Goal: Task Accomplishment & Management: Use online tool/utility

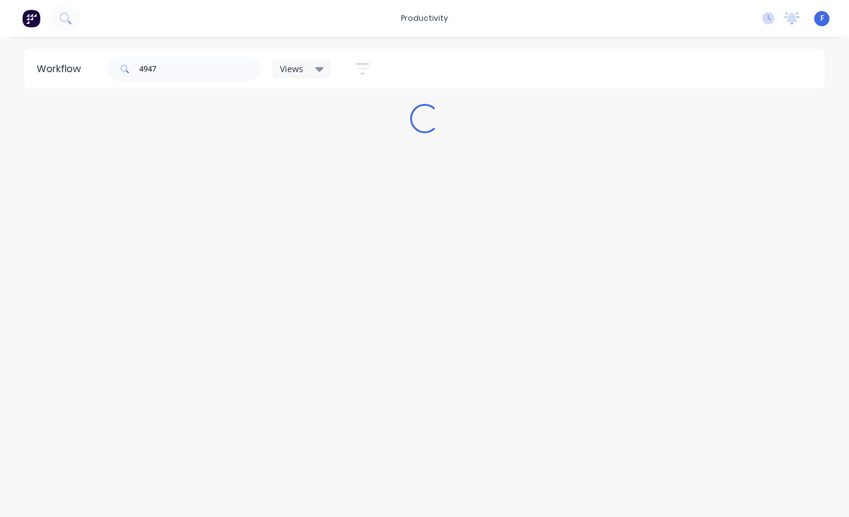
type input "49474"
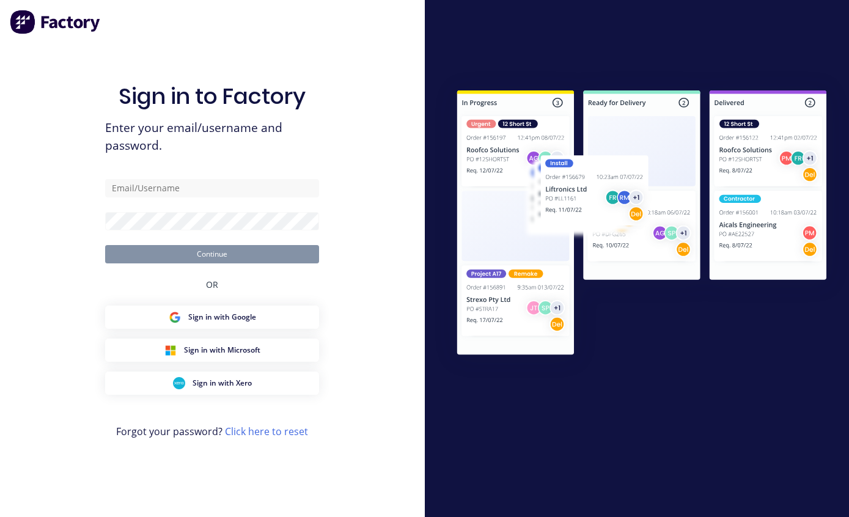
click at [246, 197] on input "text" at bounding box center [212, 188] width 214 height 18
type input "[EMAIL_ADDRESS][DOMAIN_NAME]"
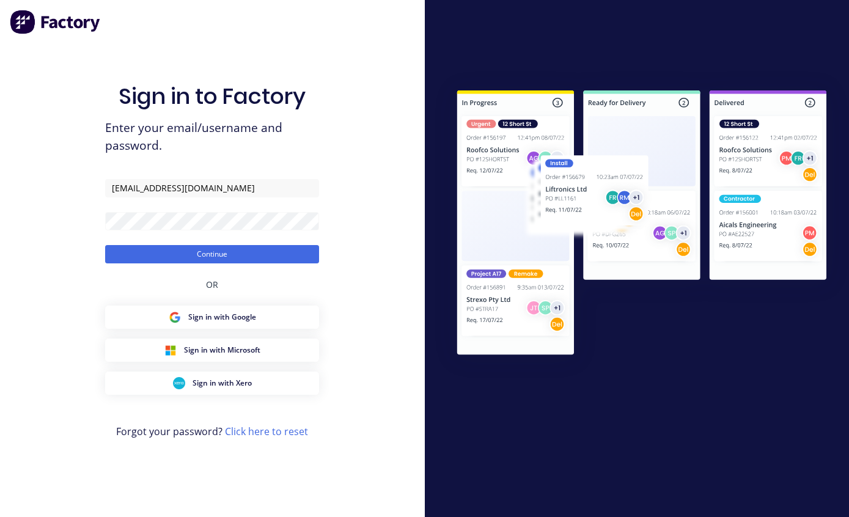
click at [254, 263] on button "Continue" at bounding box center [212, 254] width 214 height 18
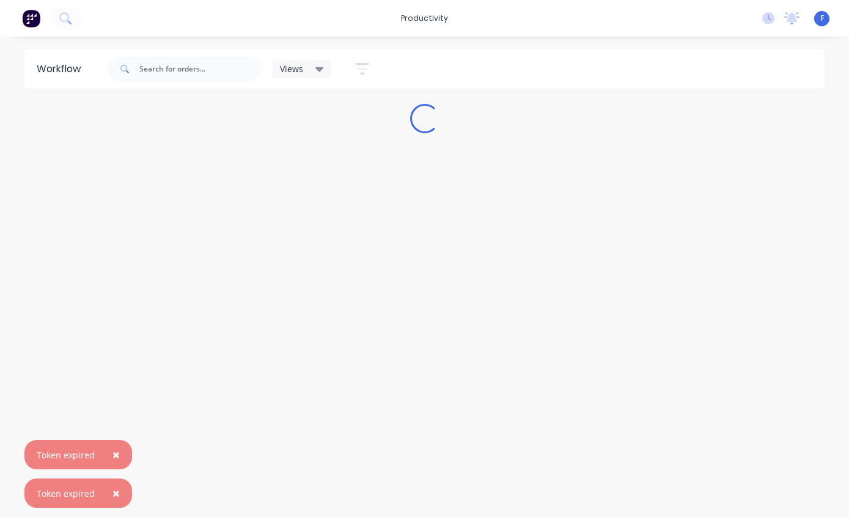
click at [120, 446] on button "×" at bounding box center [116, 454] width 32 height 29
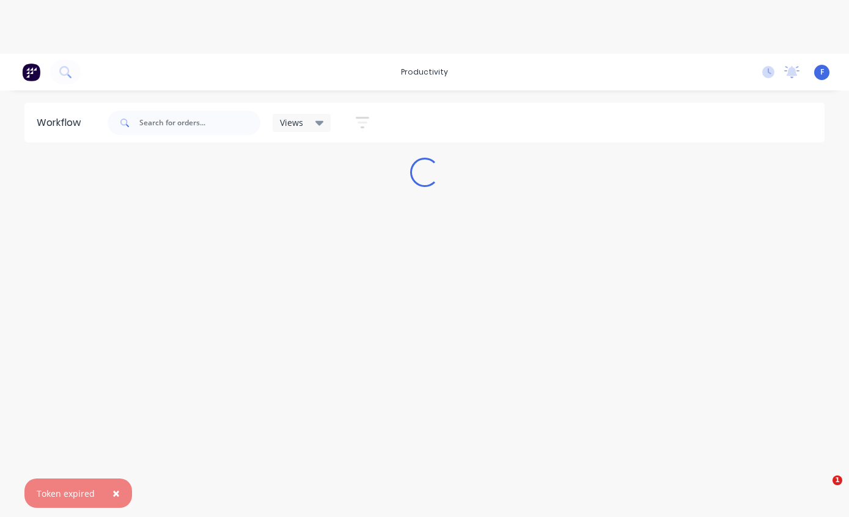
click at [123, 490] on button "×" at bounding box center [116, 493] width 32 height 29
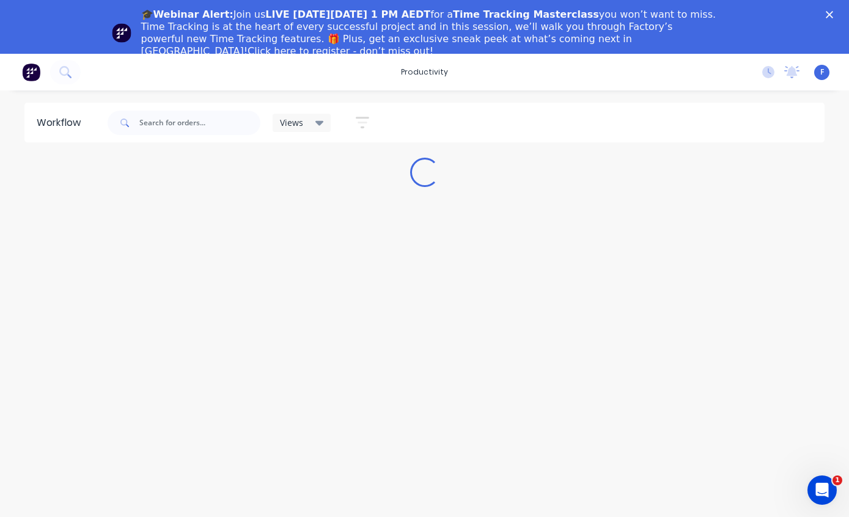
click at [826, 18] on polygon "Close" at bounding box center [829, 14] width 7 height 7
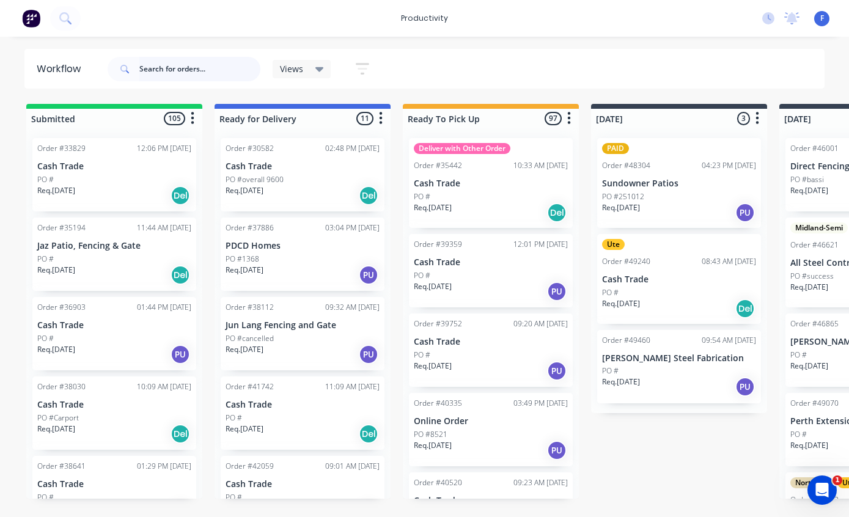
click at [178, 77] on input "text" at bounding box center [199, 69] width 121 height 24
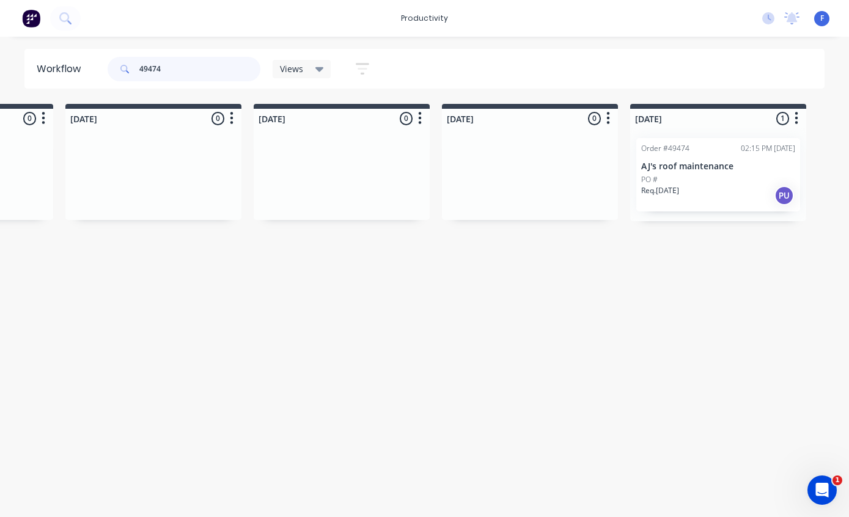
scroll to position [0, 715]
click at [760, 159] on div "Order #49474 02:15 PM [DATE] AJ's roof maintenance PO # Req. [DATE] PU" at bounding box center [718, 174] width 164 height 73
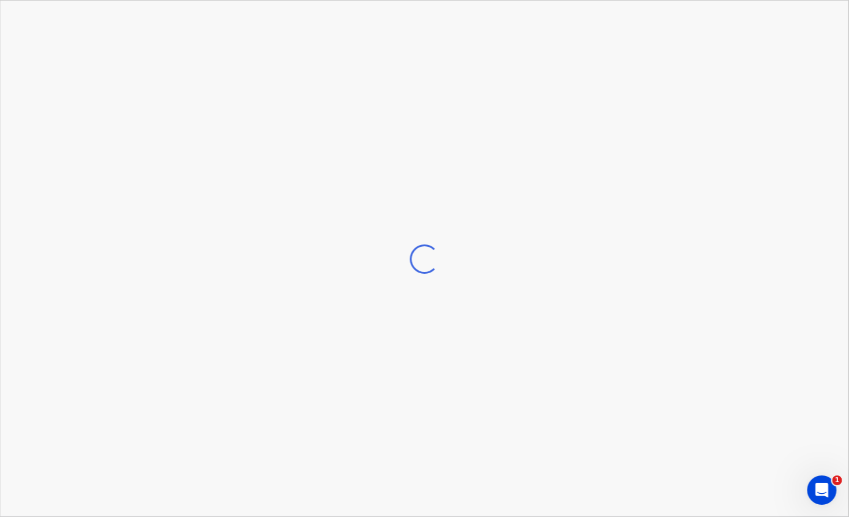
scroll to position [0, 715]
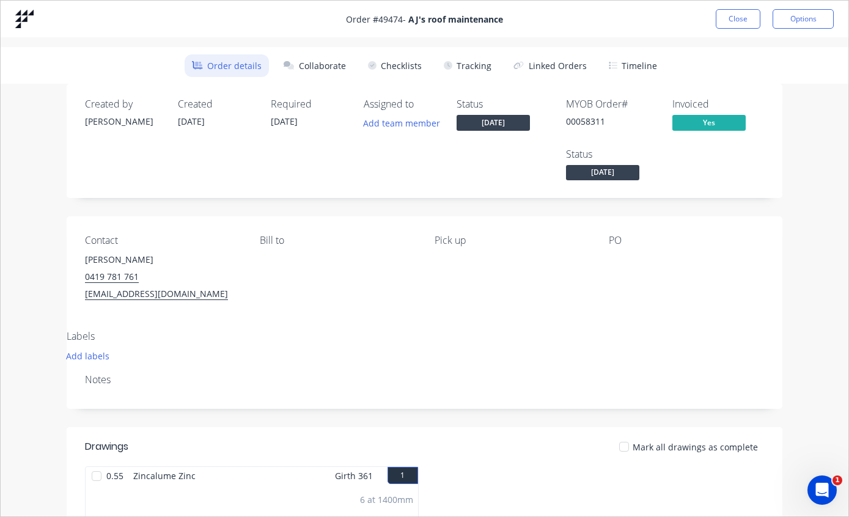
click at [479, 68] on button "Tracking" at bounding box center [467, 65] width 62 height 23
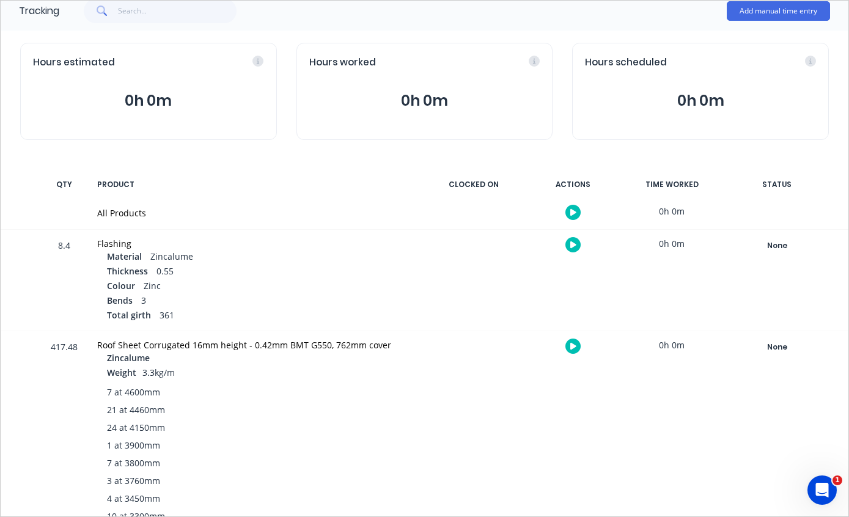
scroll to position [139, 0]
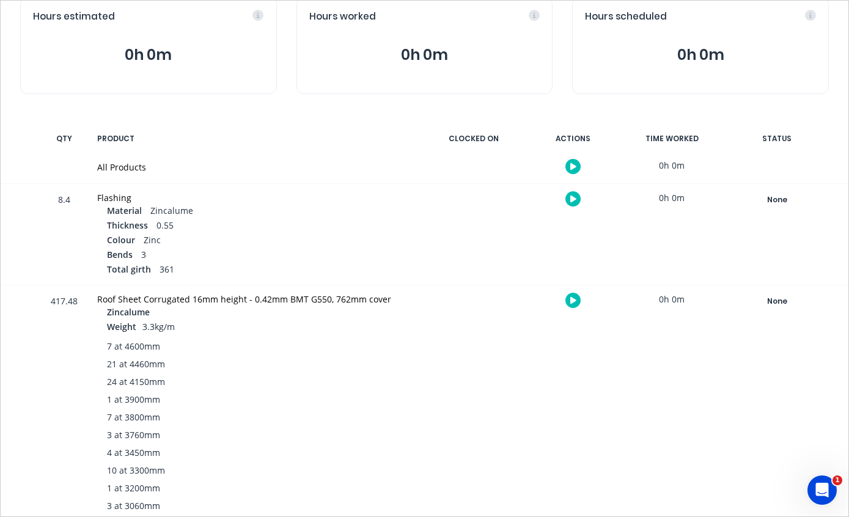
click at [778, 298] on div "None" at bounding box center [777, 301] width 88 height 16
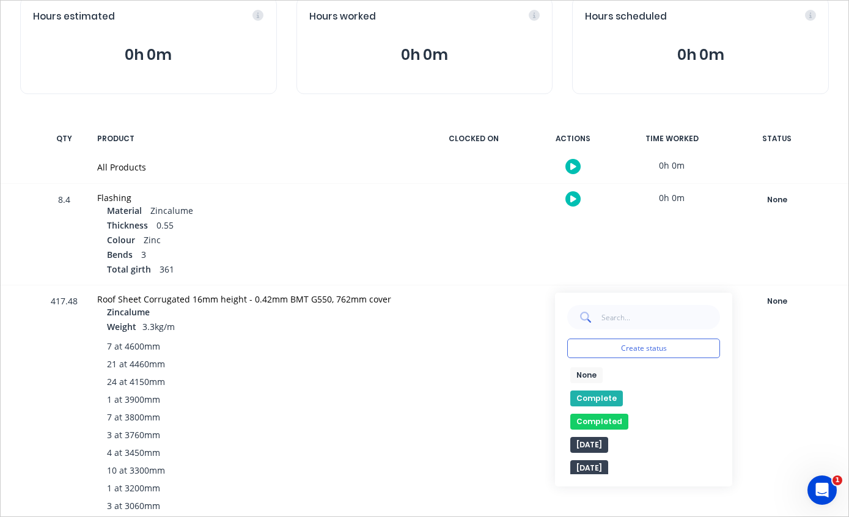
click at [598, 394] on button "Complete" at bounding box center [596, 399] width 53 height 16
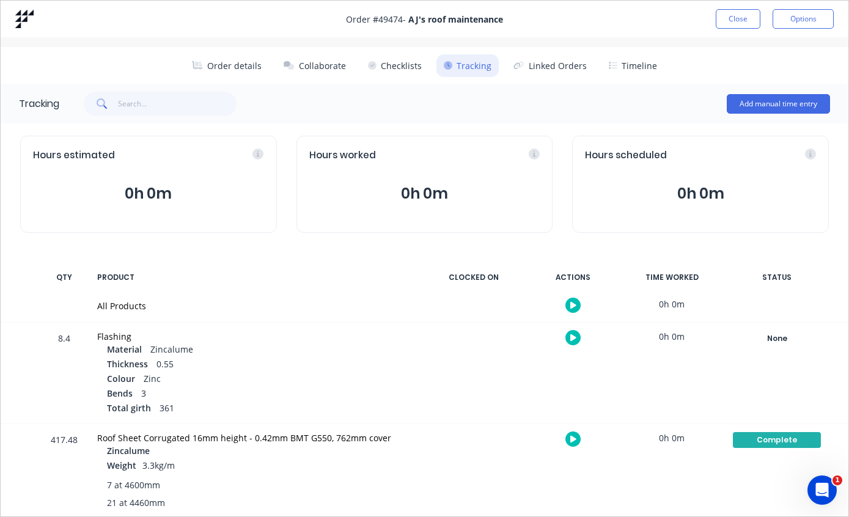
scroll to position [0, 0]
click at [738, 22] on button "Close" at bounding box center [738, 19] width 45 height 20
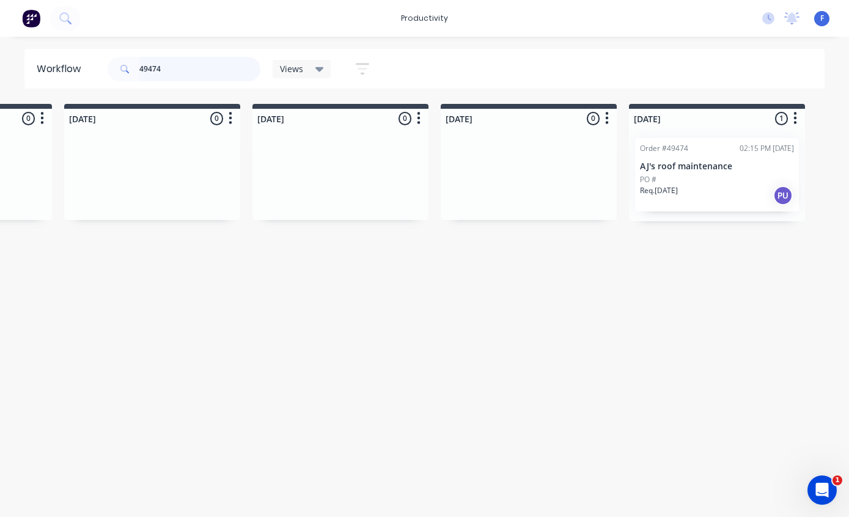
click at [205, 80] on input "49474" at bounding box center [199, 69] width 121 height 24
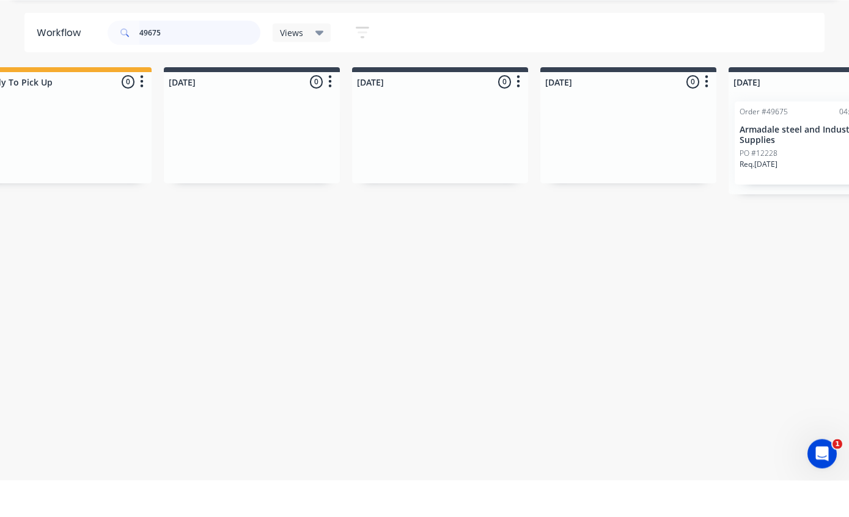
scroll to position [0, 523]
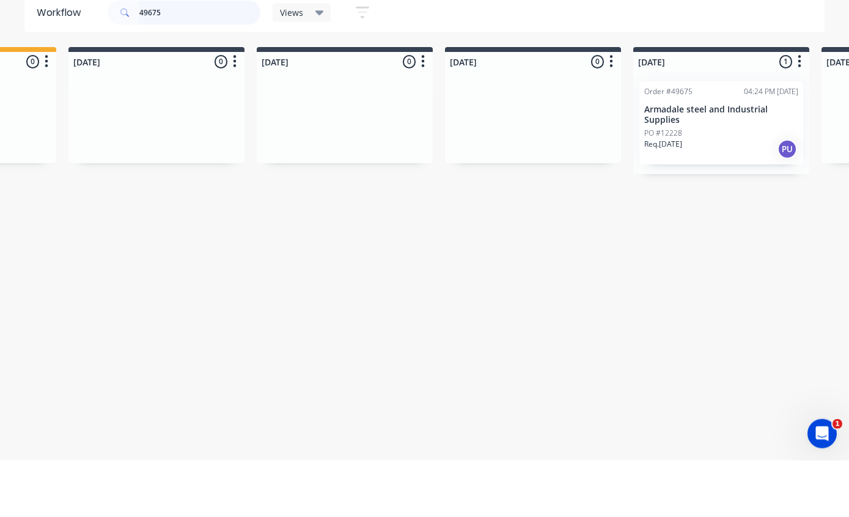
type input "49675"
click at [722, 161] on p "Armadale steel and Industrial Supplies" at bounding box center [721, 171] width 154 height 21
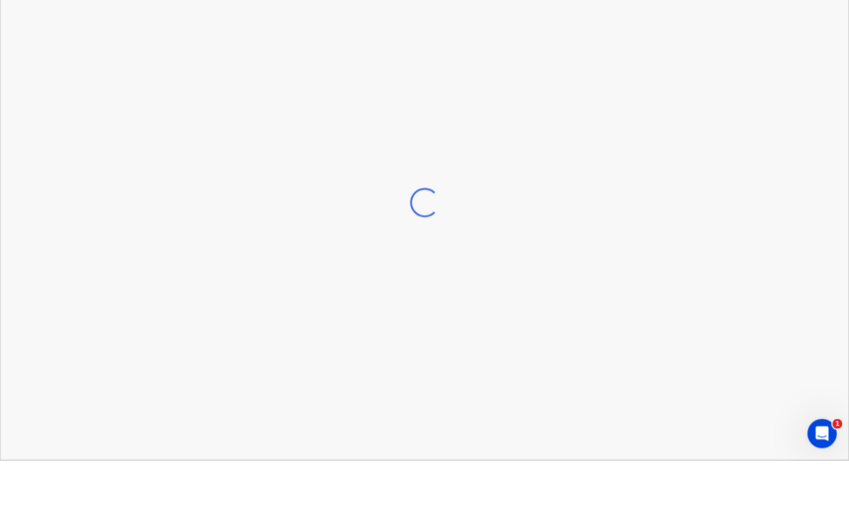
scroll to position [24, 523]
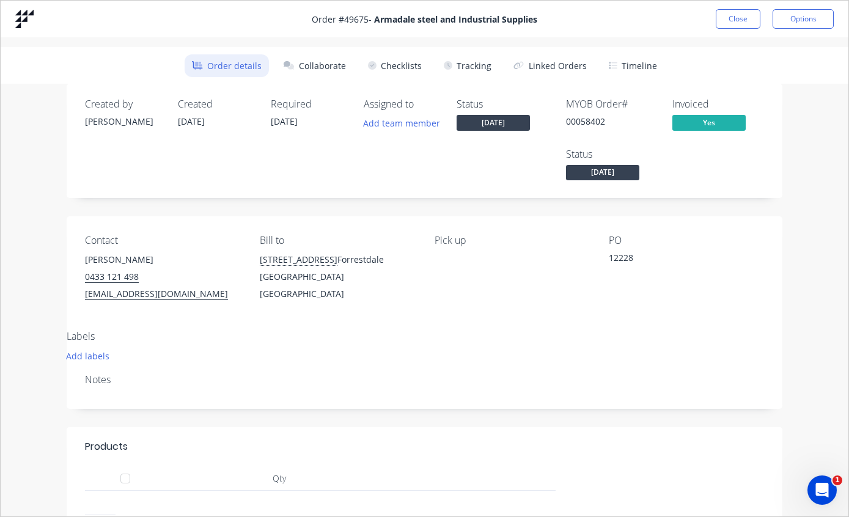
click at [473, 64] on button "Tracking" at bounding box center [467, 65] width 62 height 23
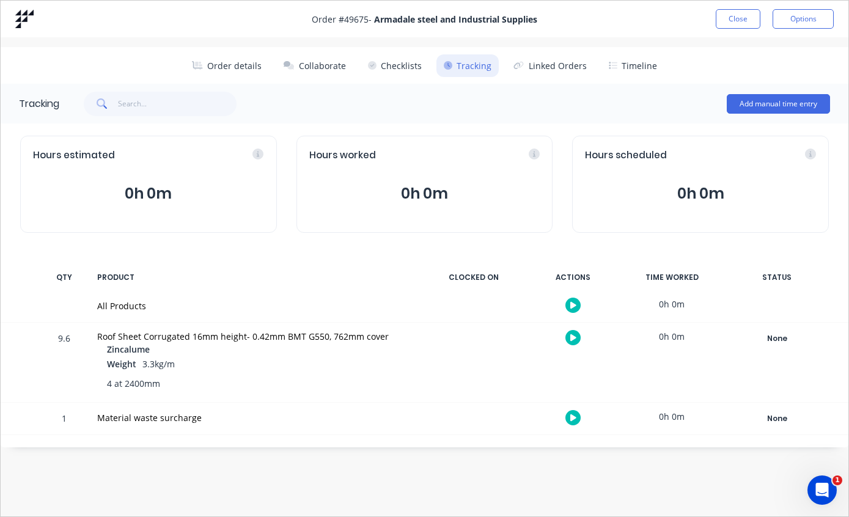
click at [778, 333] on div "None" at bounding box center [777, 339] width 88 height 16
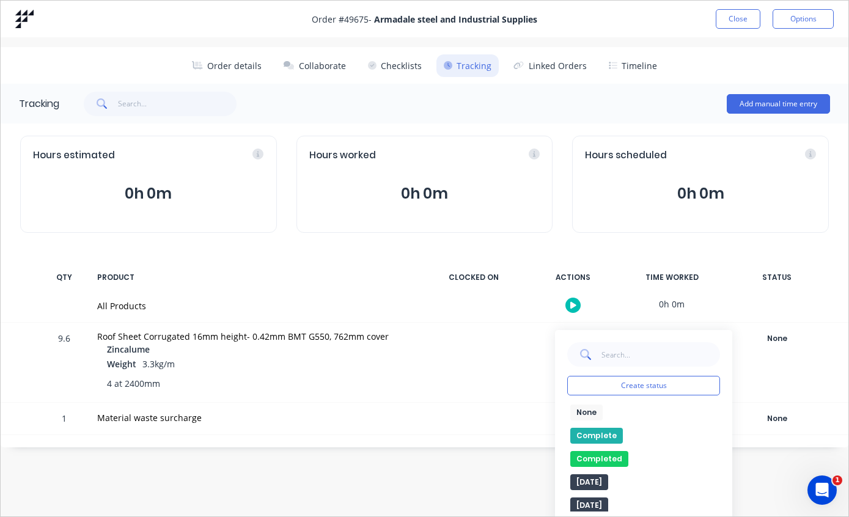
click at [592, 436] on button "Complete" at bounding box center [596, 436] width 53 height 16
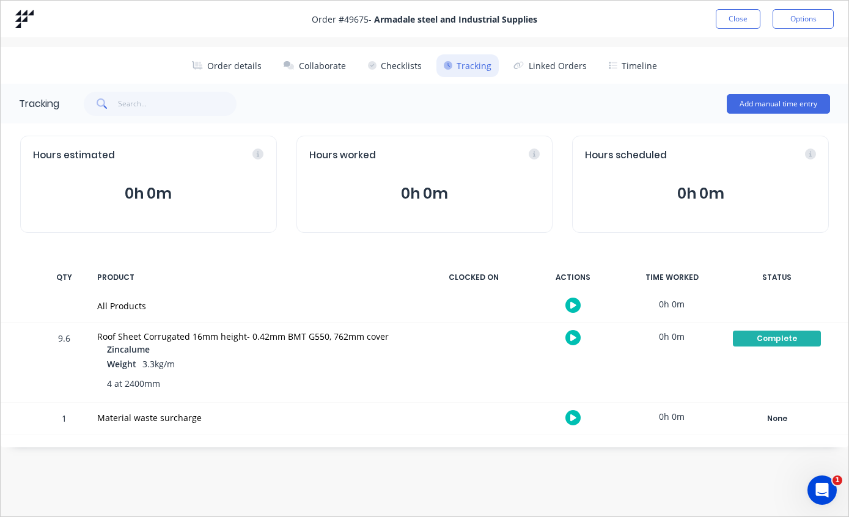
click at [734, 26] on button "Close" at bounding box center [738, 19] width 45 height 20
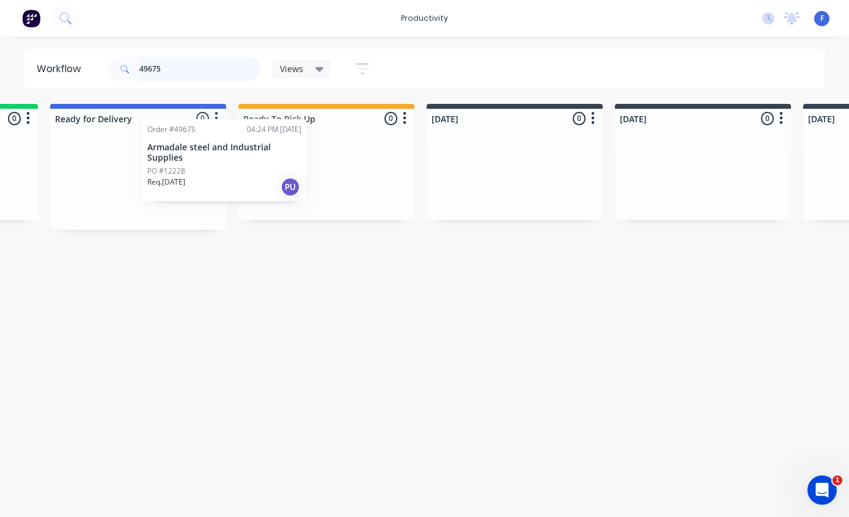
scroll to position [24, 160]
